Goal: Navigation & Orientation: Find specific page/section

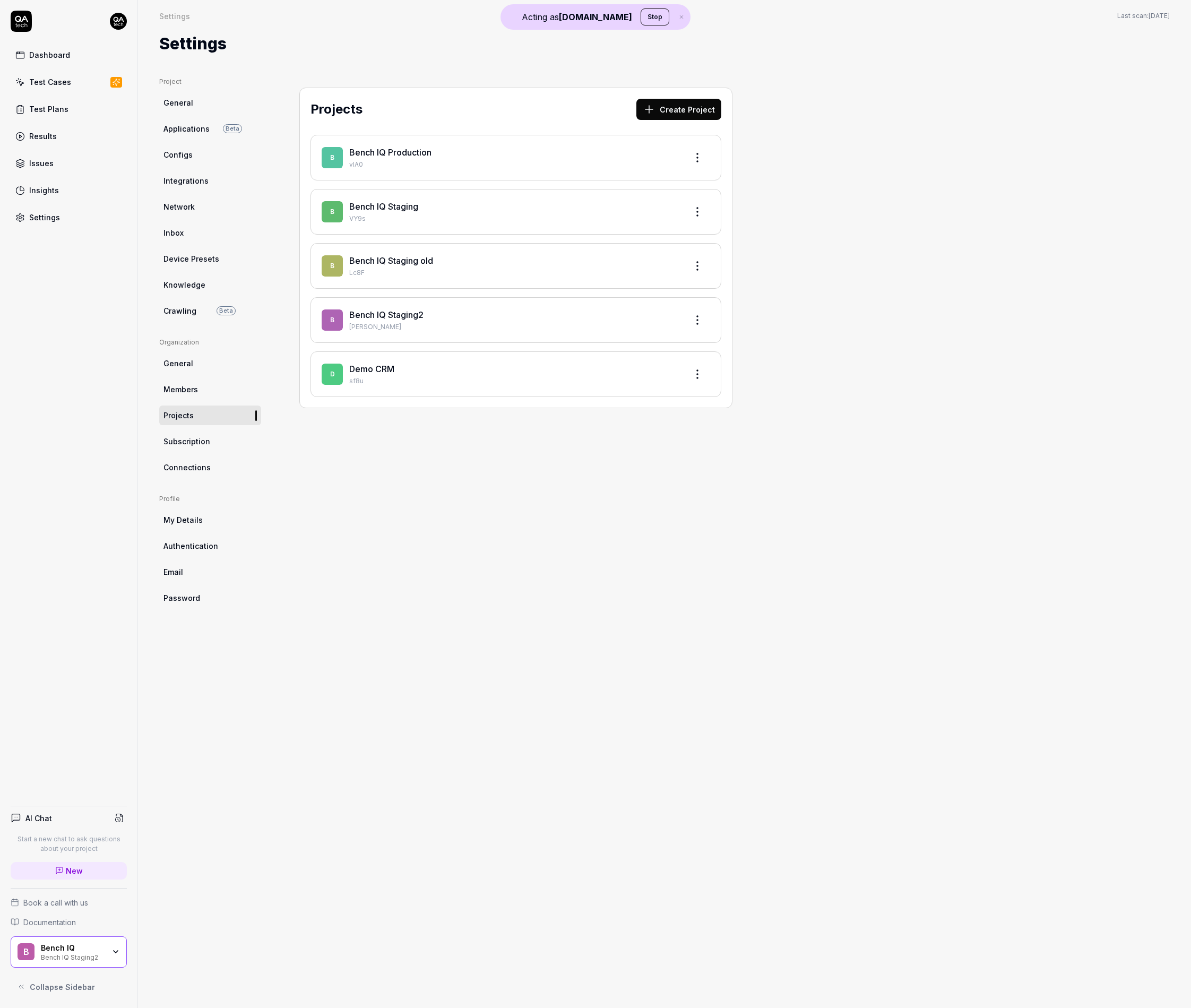
click at [121, 27] on html "Acting as [DOMAIN_NAME] Stop Dashboard Test Cases Test Plans Results Issues Ins…" at bounding box center [595, 504] width 1191 height 1008
click at [641, 20] on button "Stop" at bounding box center [655, 17] width 29 height 17
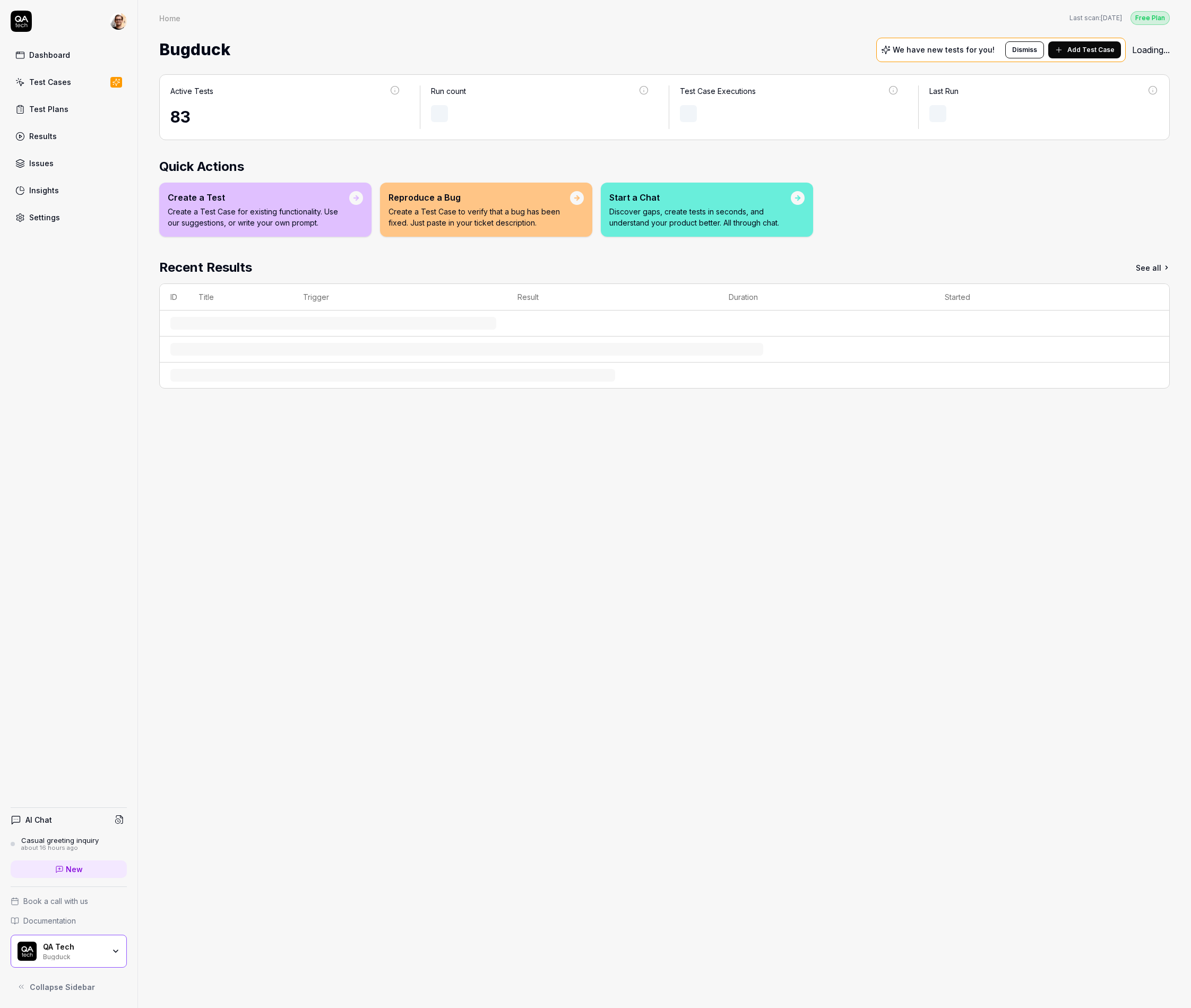
click at [108, 28] on div at bounding box center [69, 21] width 116 height 21
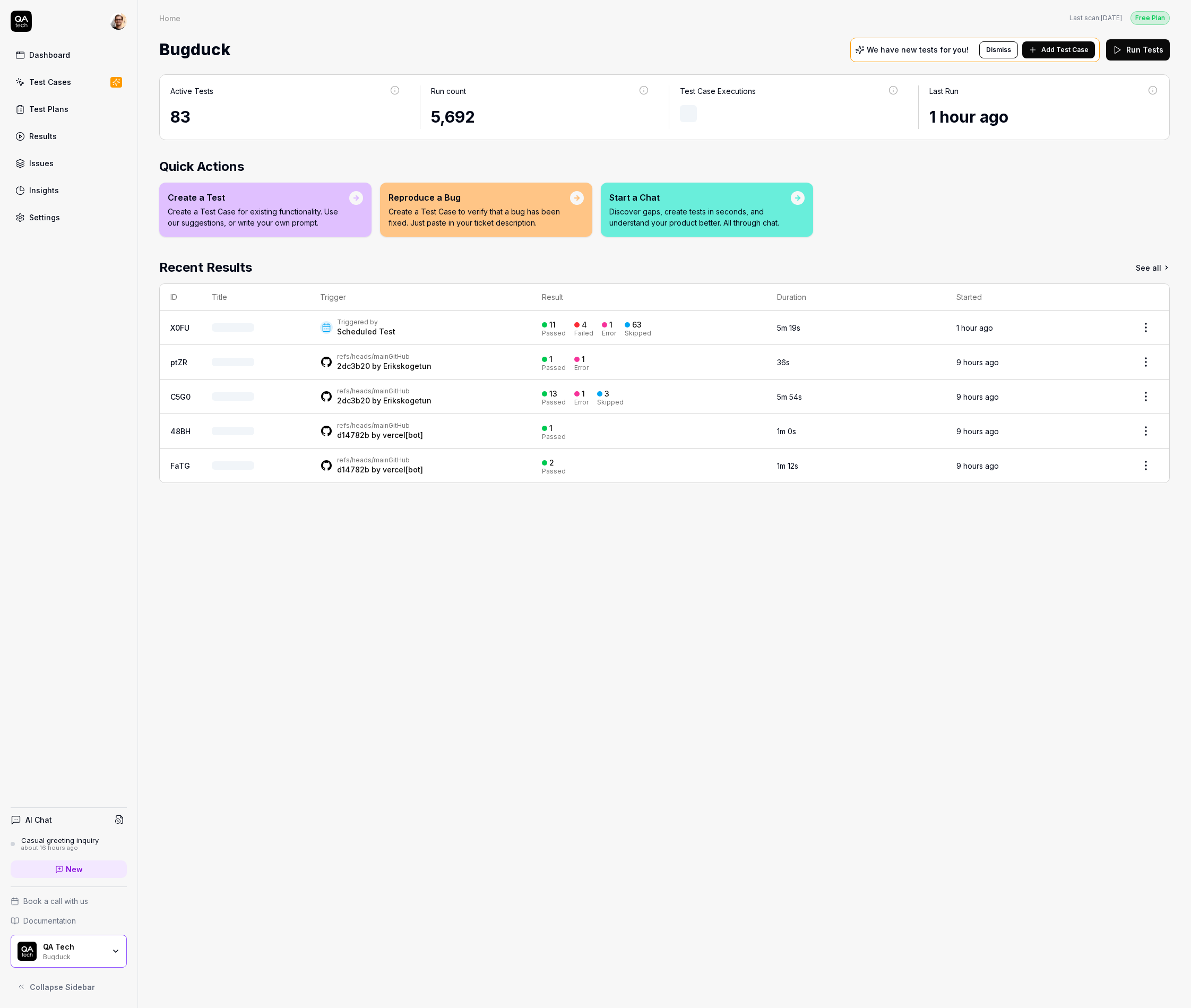
click at [116, 26] on html "Dashboard Test Cases Test Plans Results Issues Insights Settings AI Chat Casual…" at bounding box center [595, 504] width 1191 height 1008
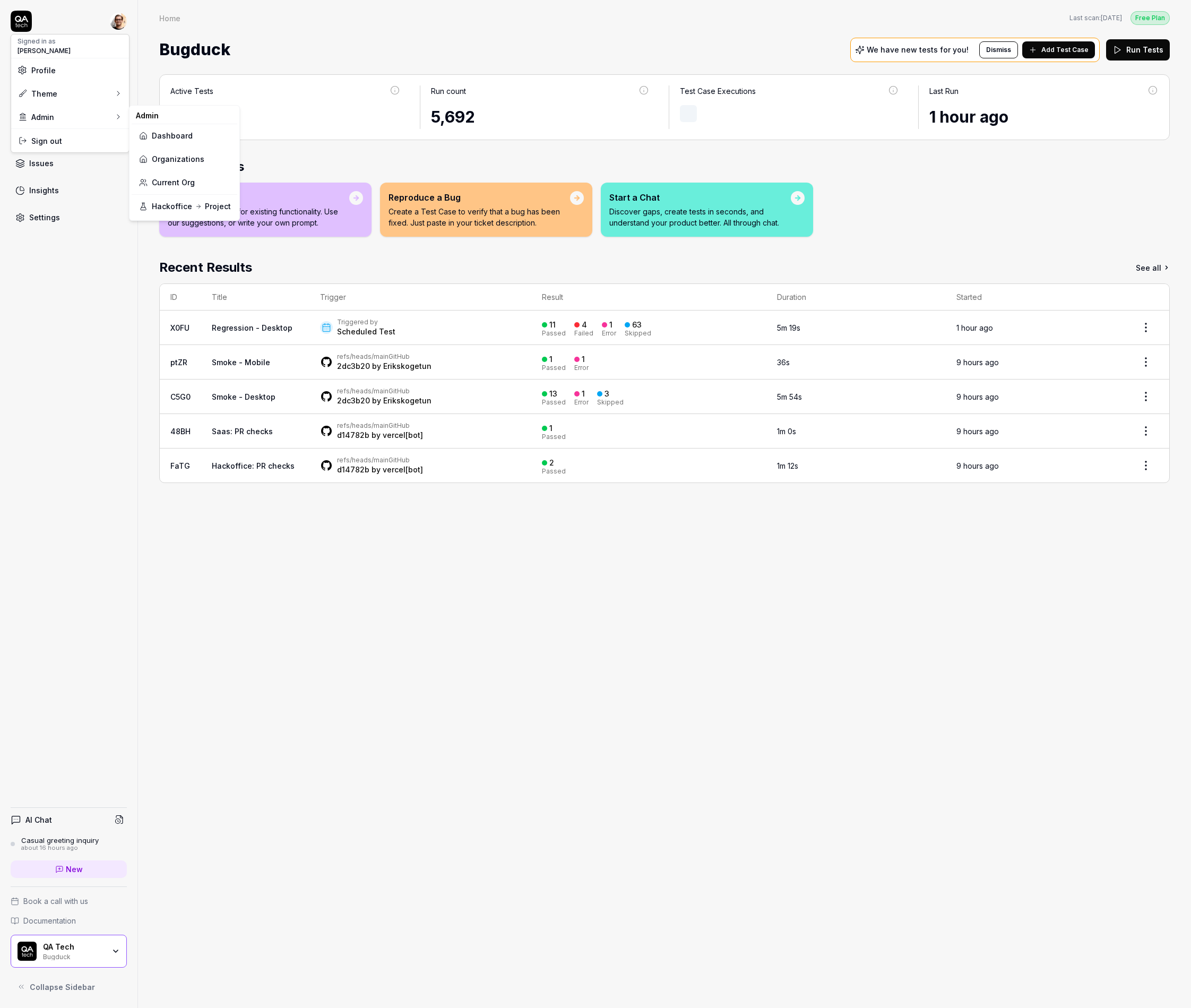
click at [201, 163] on link "Organizations" at bounding box center [185, 159] width 93 height 23
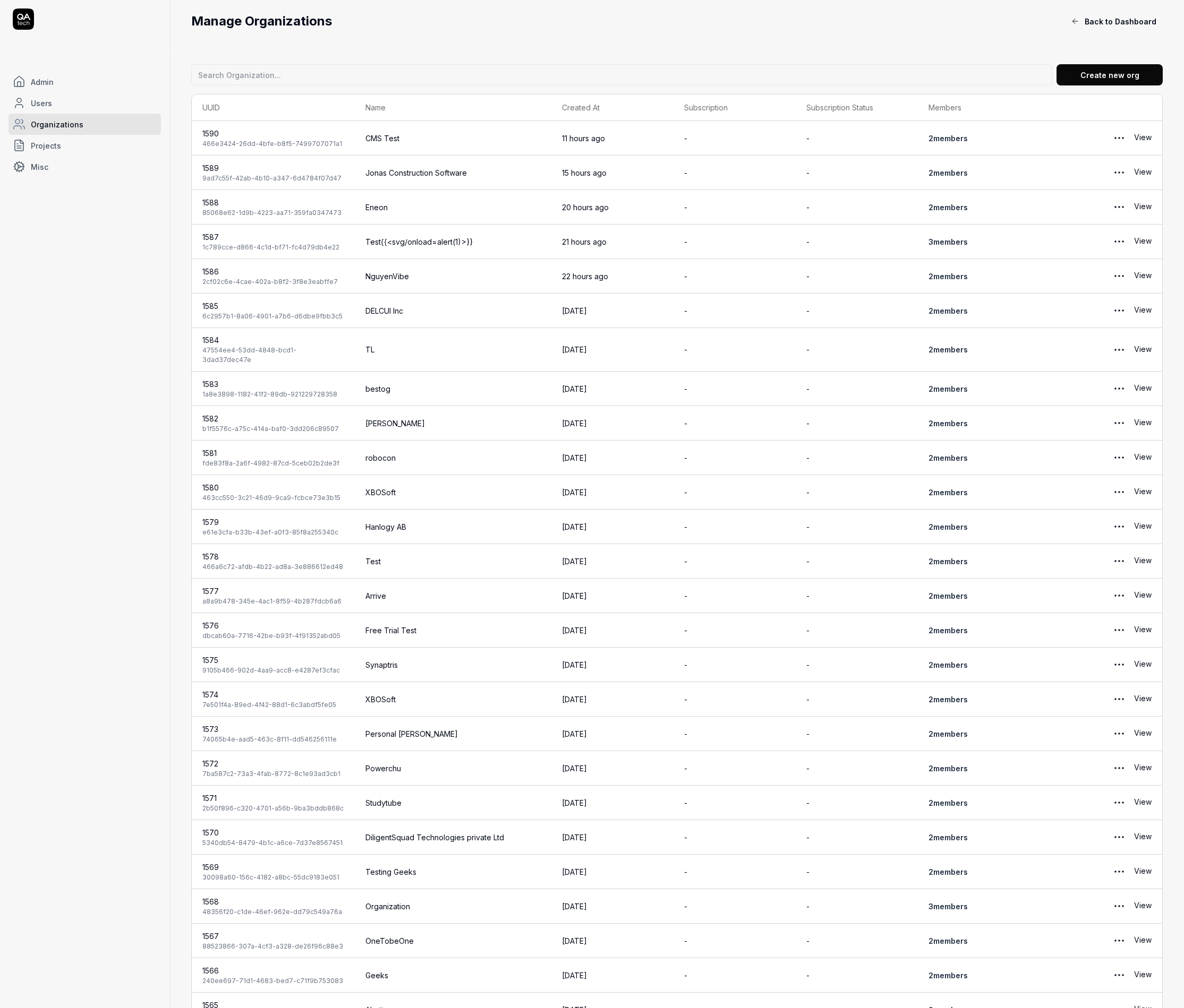
click at [111, 140] on link "Projects" at bounding box center [84, 146] width 152 height 21
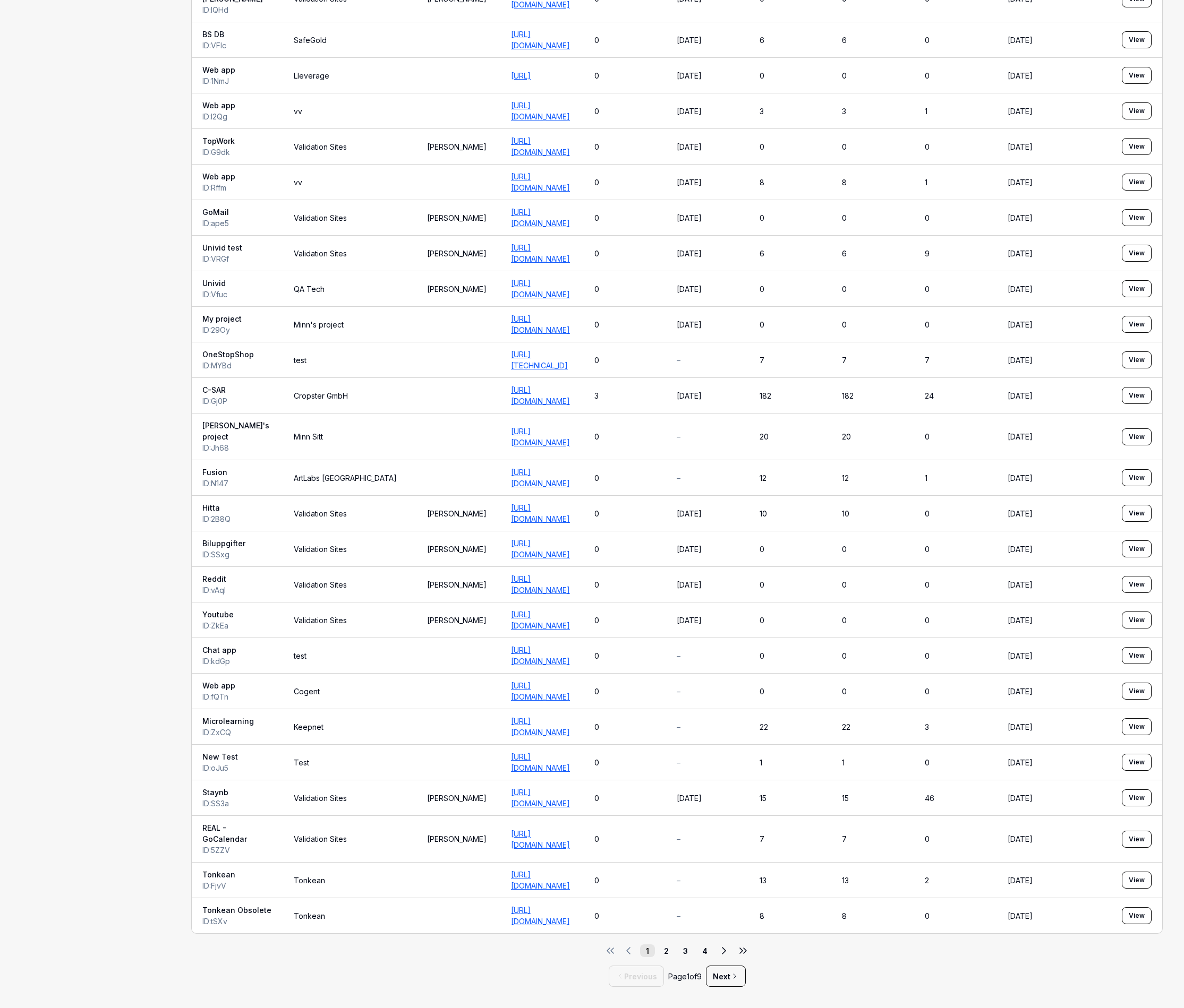
scroll to position [1121, 0]
click at [700, 954] on button "4" at bounding box center [705, 951] width 15 height 13
click at [665, 947] on button "2" at bounding box center [667, 951] width 15 height 13
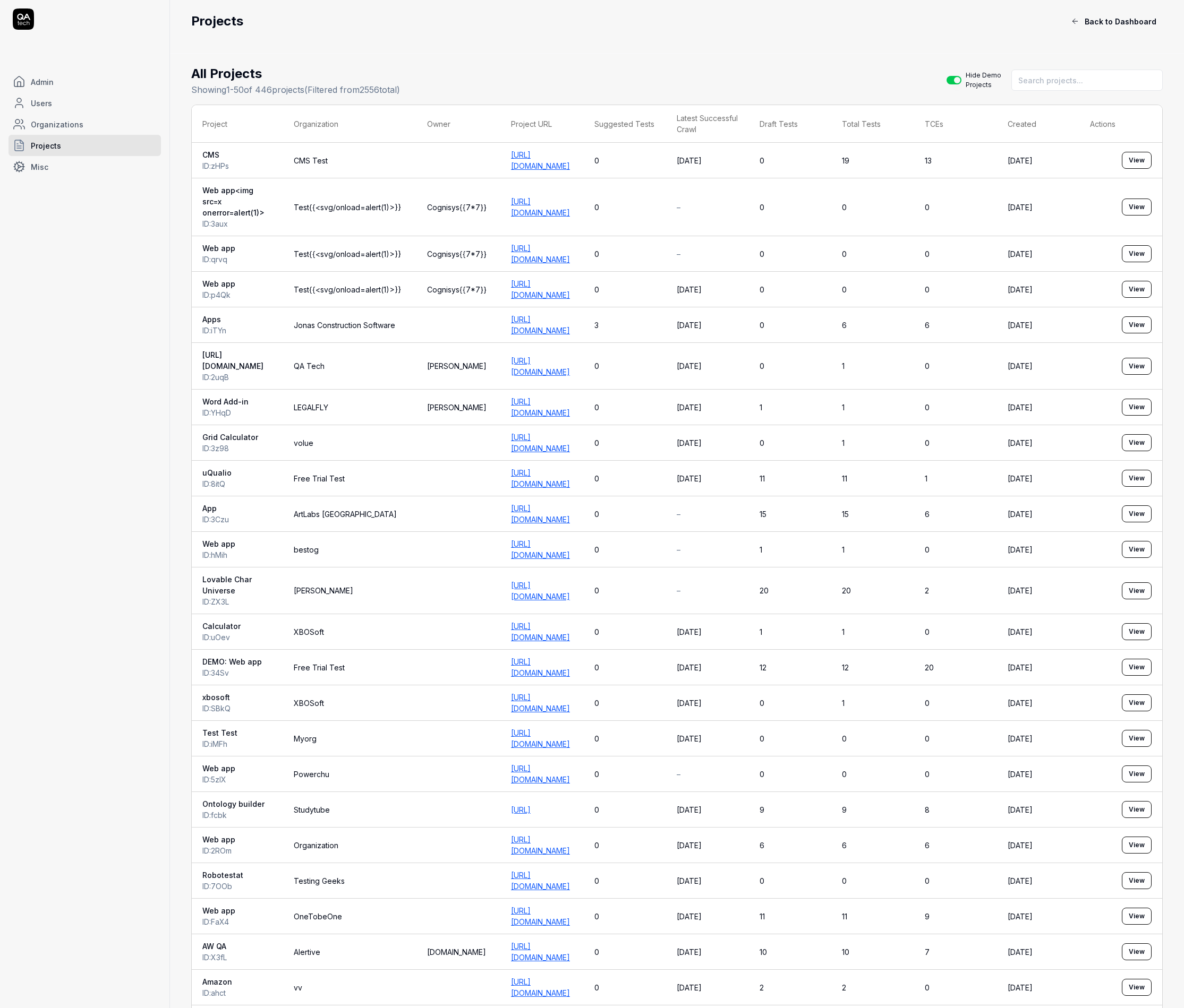
scroll to position [1010, 0]
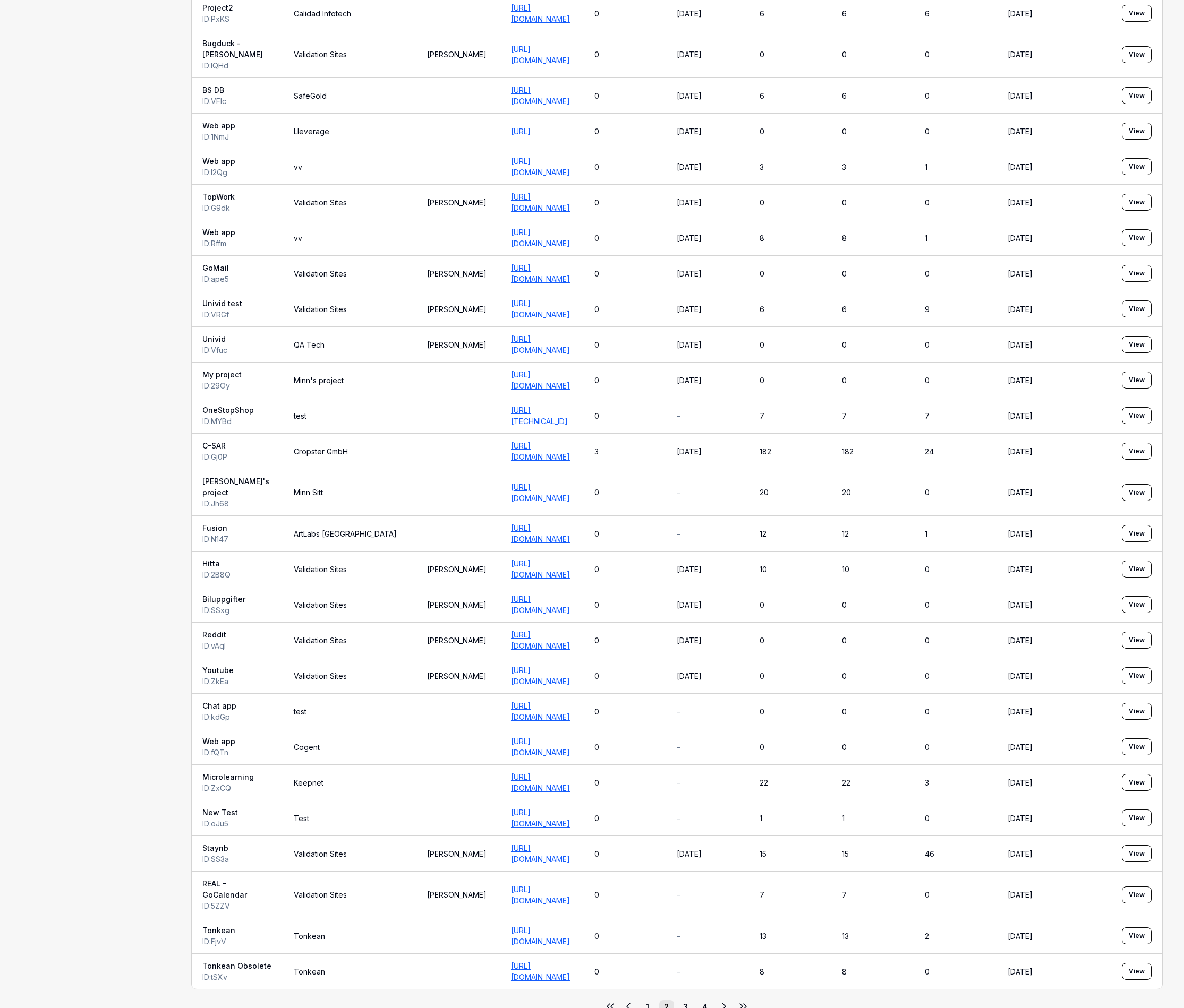
click at [681, 1001] on button "3" at bounding box center [686, 1007] width 15 height 13
